Goal: Check status

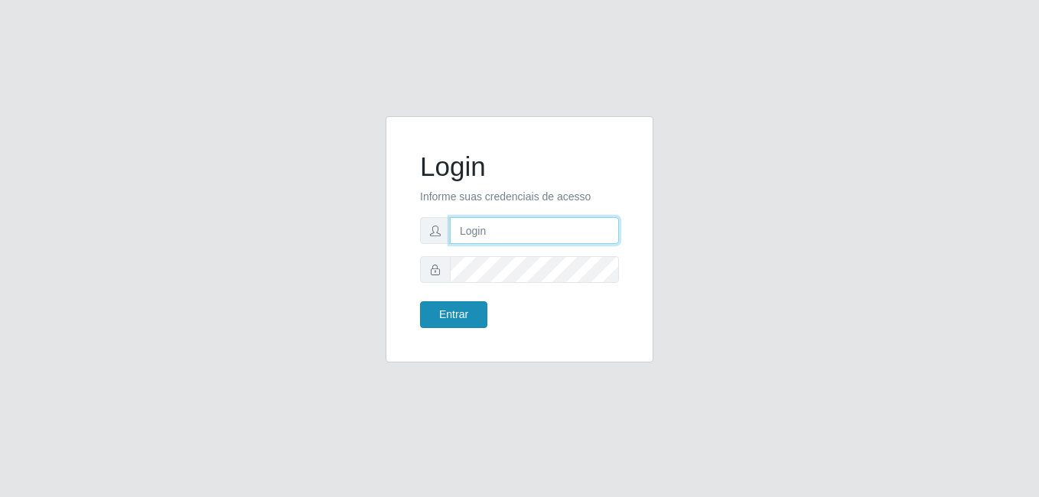
type input "samarab8@iwof"
click at [458, 318] on button "Entrar" at bounding box center [453, 314] width 67 height 27
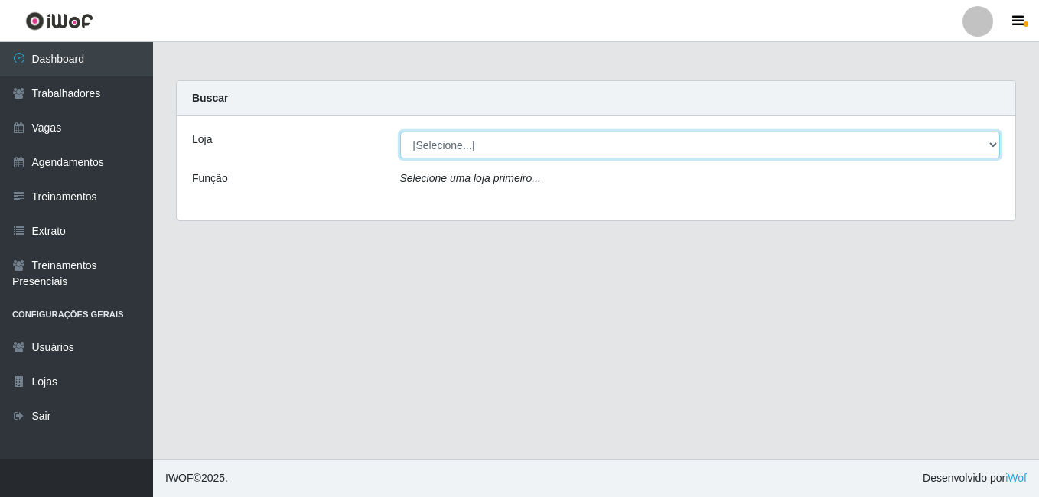
click at [550, 139] on select "[Selecione...] Bemais Supermercados - B8 [PERSON_NAME]" at bounding box center [700, 145] width 601 height 27
select select "413"
click at [400, 132] on select "[Selecione...] Bemais Supermercados - B8 [PERSON_NAME]" at bounding box center [700, 145] width 601 height 27
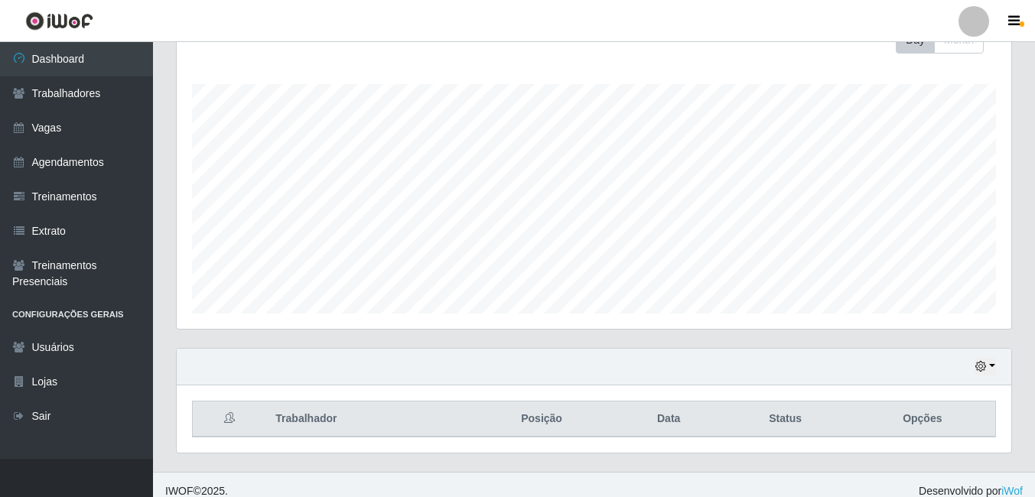
scroll to position [246, 0]
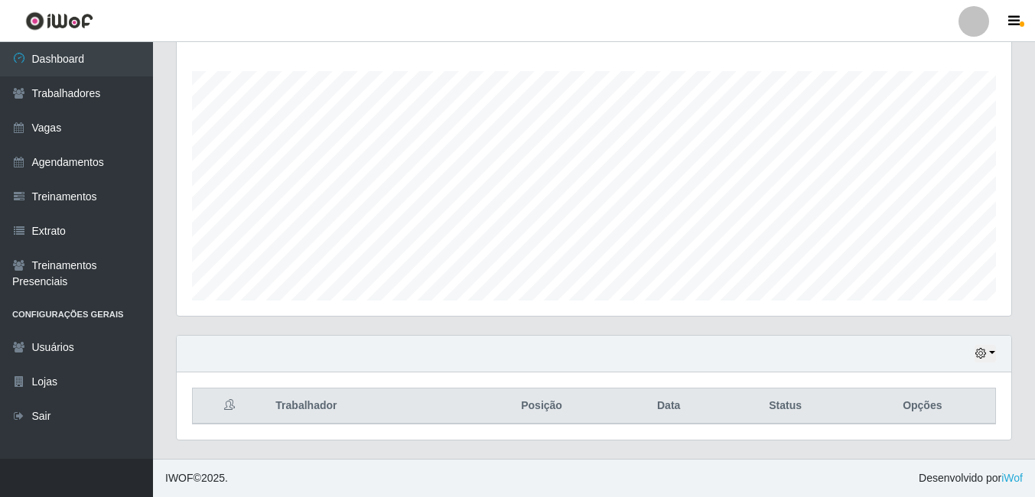
drag, startPoint x: 996, startPoint y: 353, endPoint x: 986, endPoint y: 352, distance: 10.0
click at [995, 352] on div "Hoje 1 dia 3 dias 1 Semana Não encerrados" at bounding box center [594, 354] width 835 height 37
click at [989, 351] on button "button" at bounding box center [985, 354] width 21 height 18
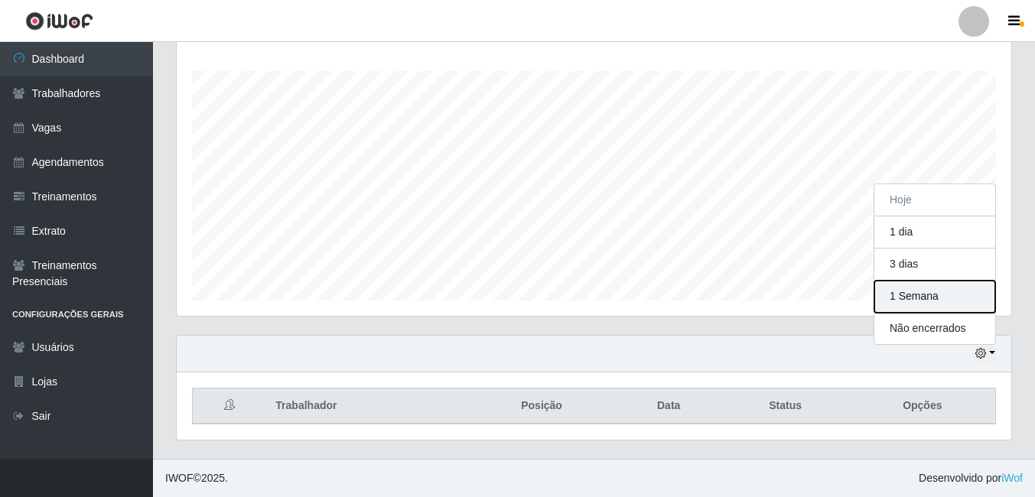
click at [932, 300] on button "1 Semana" at bounding box center [935, 297] width 121 height 32
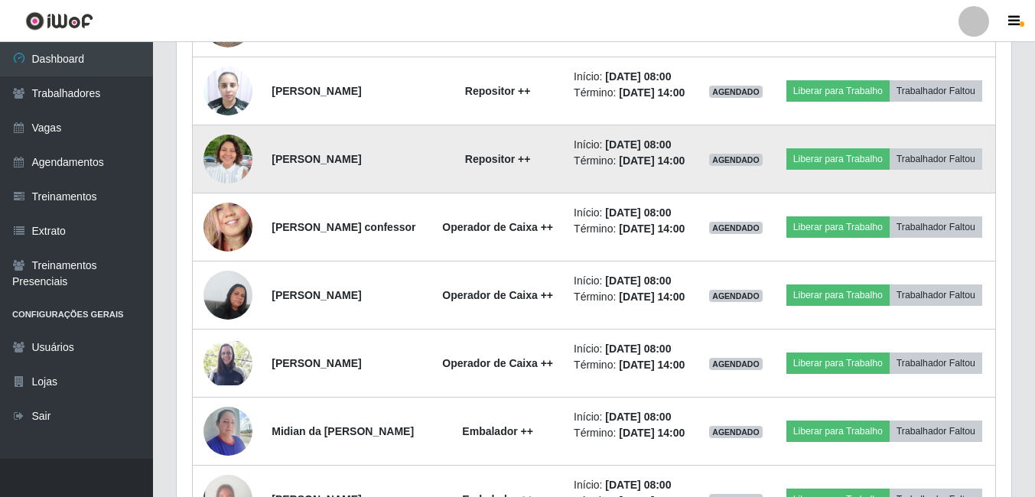
scroll to position [975, 0]
